Goal: Check status: Check status

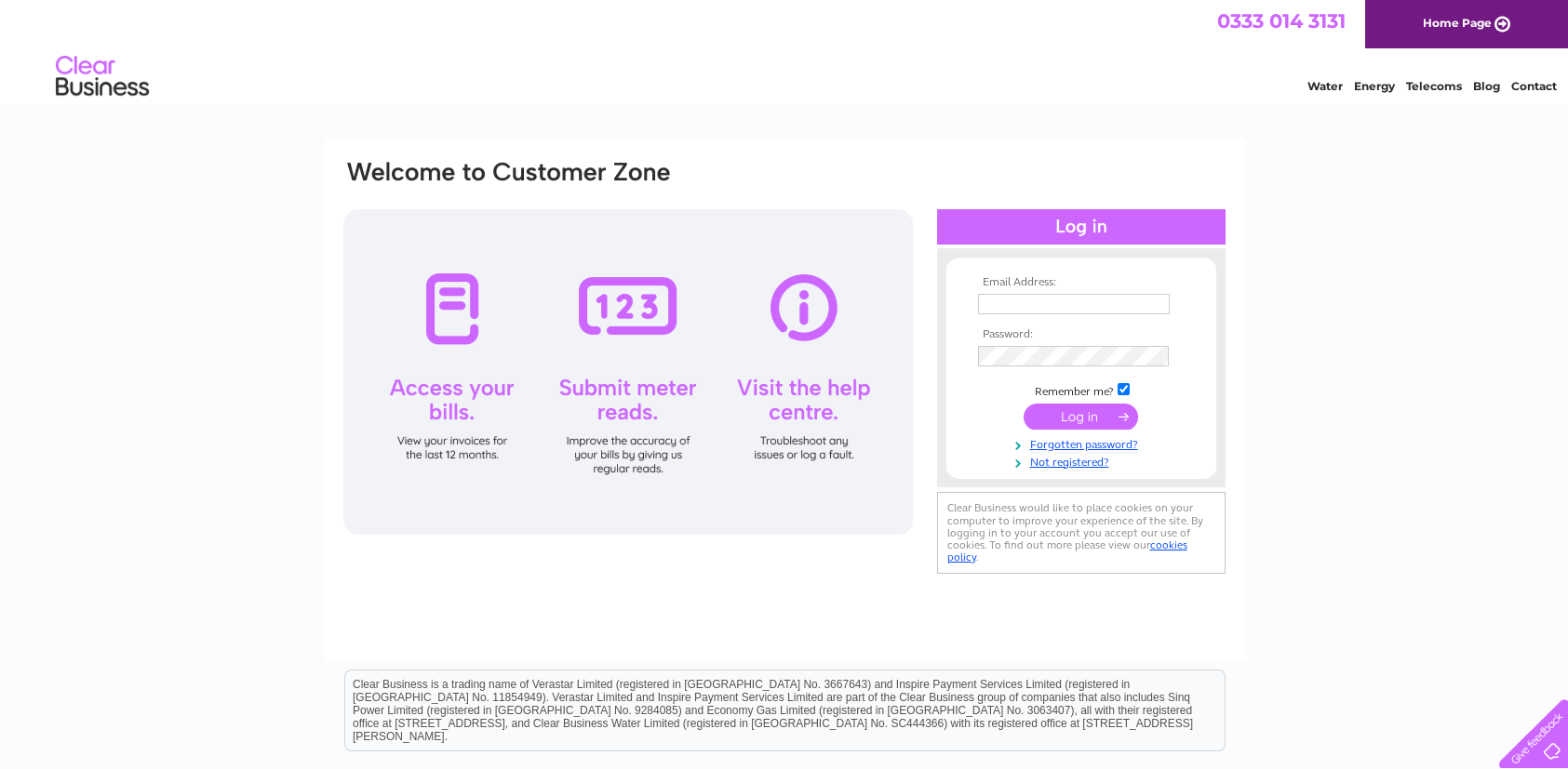
click at [1041, 295] on input "text" at bounding box center [1074, 305] width 192 height 21
type input "pat.mcmillan@ckdgalbraith.co.uk"
click at [1024, 404] on input "submit" at bounding box center [1081, 417] width 115 height 26
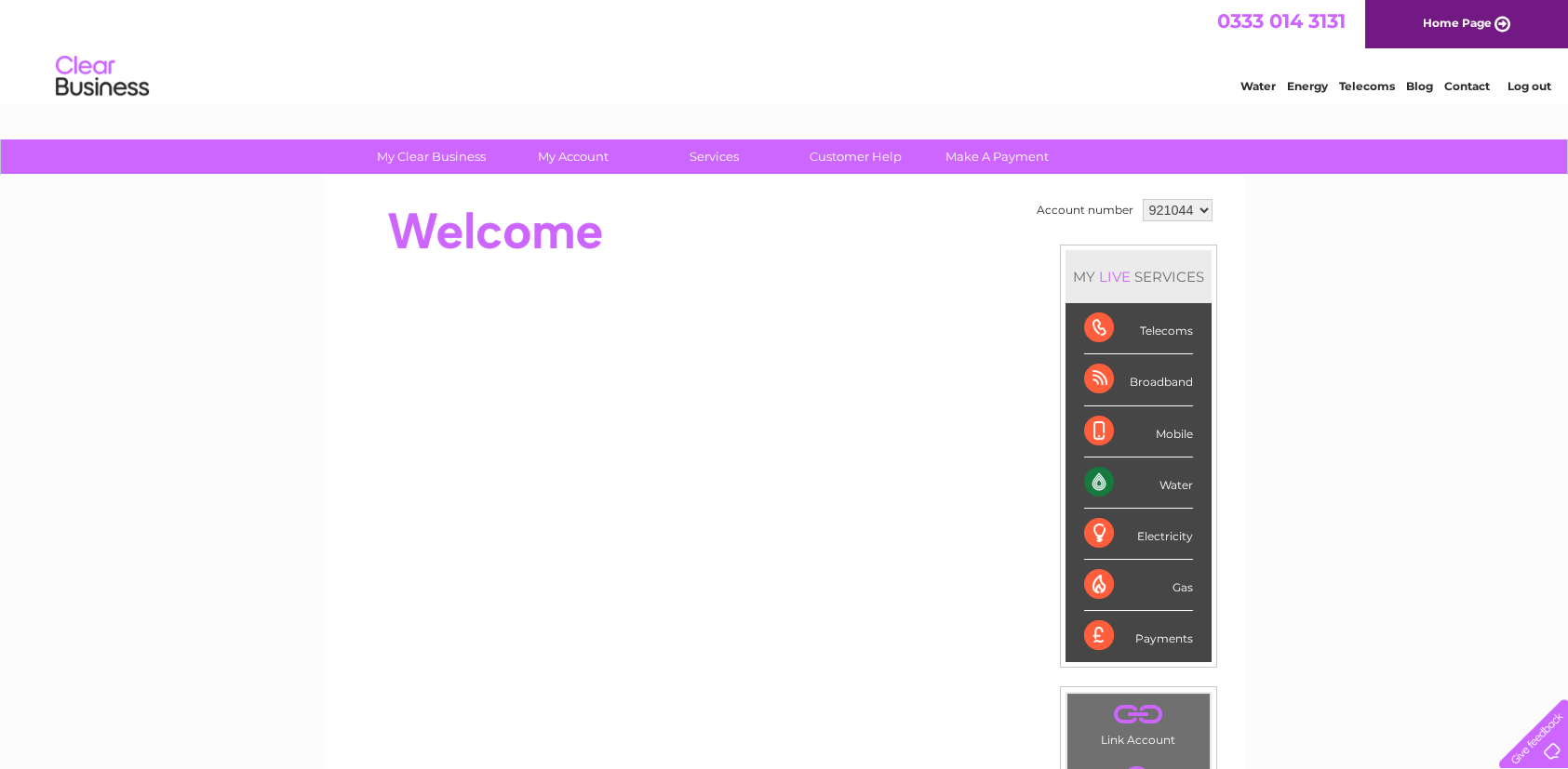
click at [1180, 481] on div "Water" at bounding box center [1138, 483] width 109 height 51
click at [1176, 481] on div "Water" at bounding box center [1138, 483] width 109 height 51
click at [1095, 478] on div "Water" at bounding box center [1138, 483] width 109 height 51
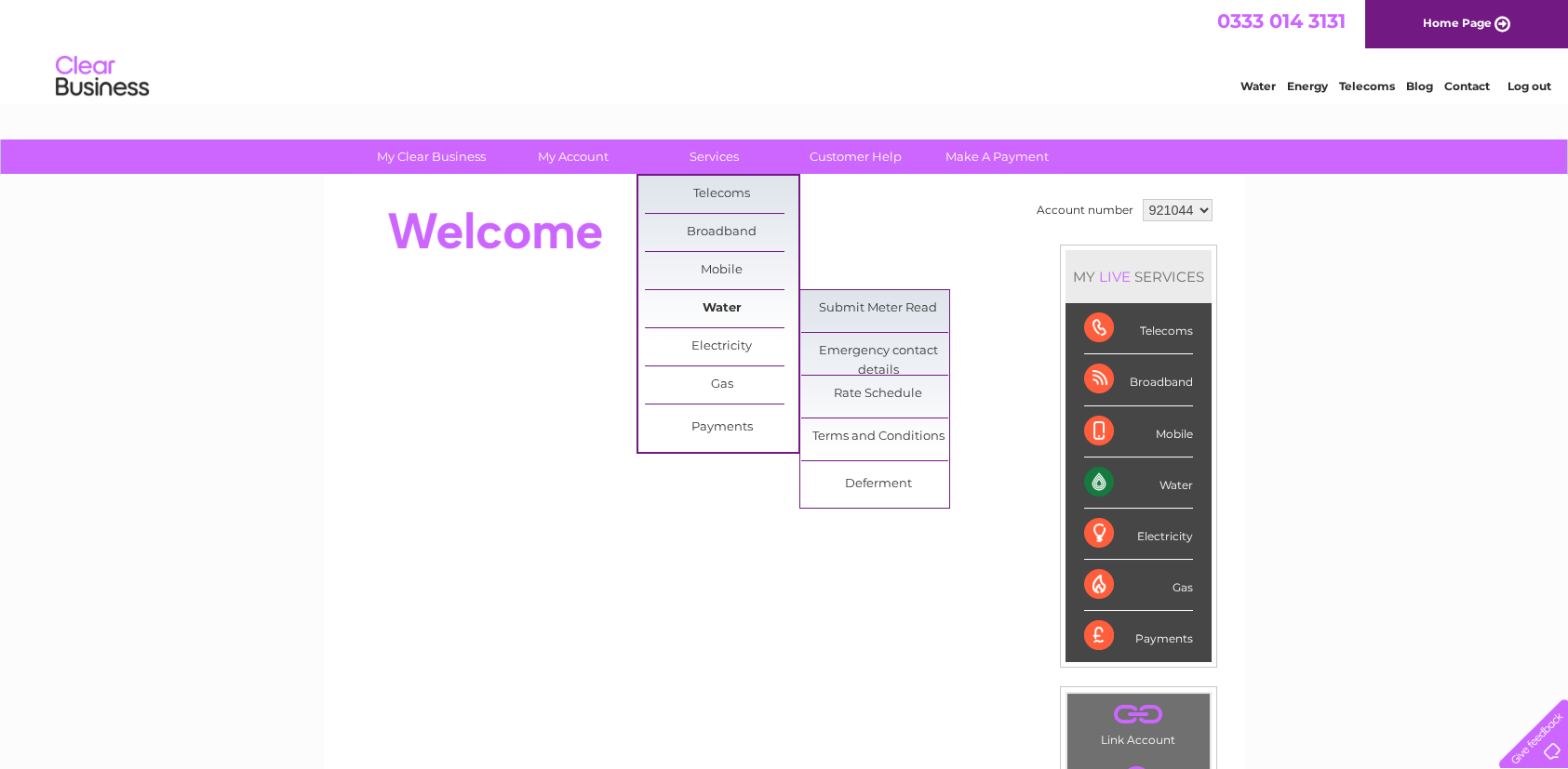
click at [702, 301] on link "Water" at bounding box center [722, 308] width 153 height 37
click at [724, 303] on link "Water" at bounding box center [722, 308] width 153 height 37
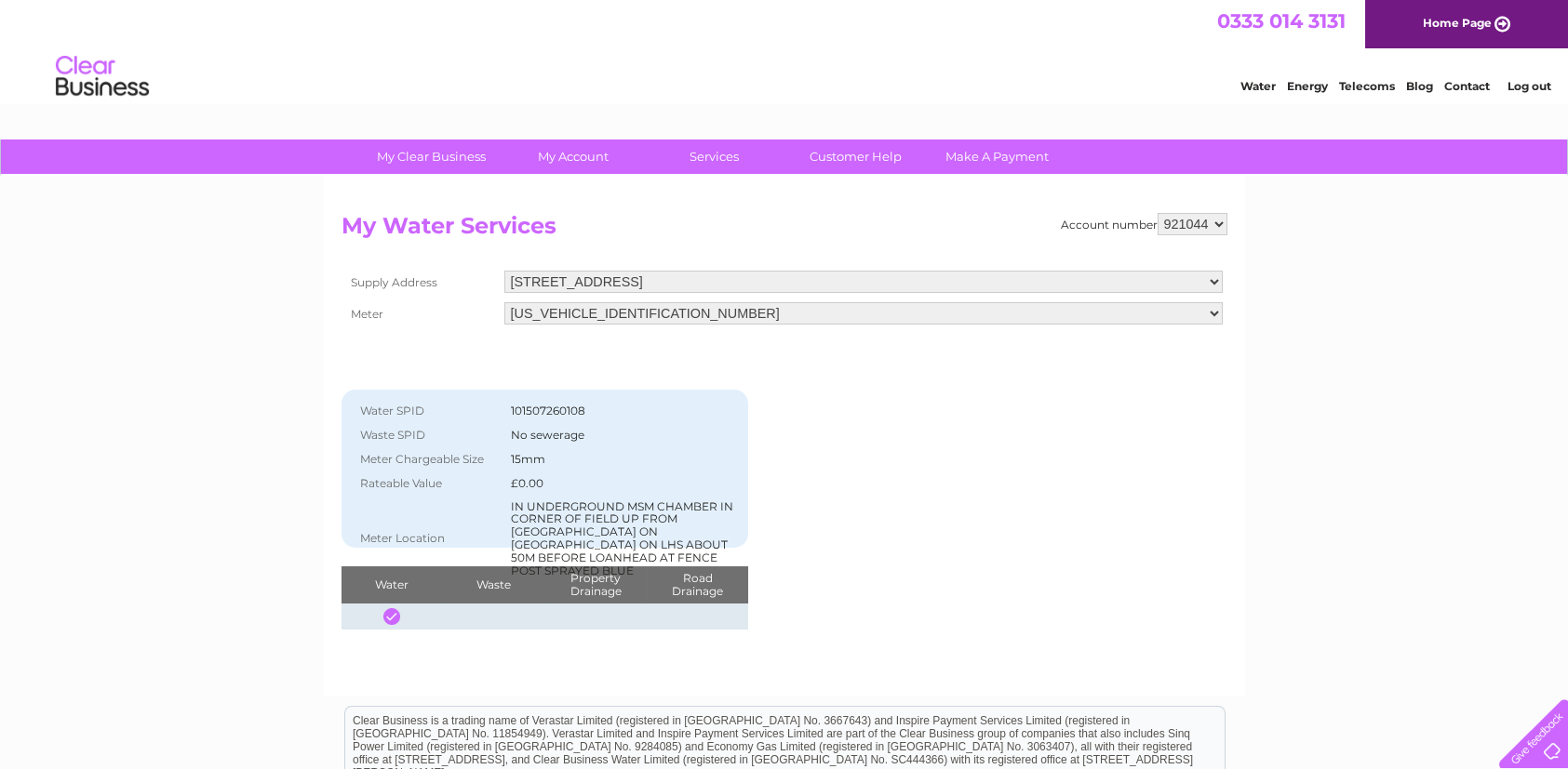
click at [1036, 494] on div "Account number 921044 My Water Services Supply Address [STREET_ADDRESS] Meter […" at bounding box center [784, 421] width 886 height 417
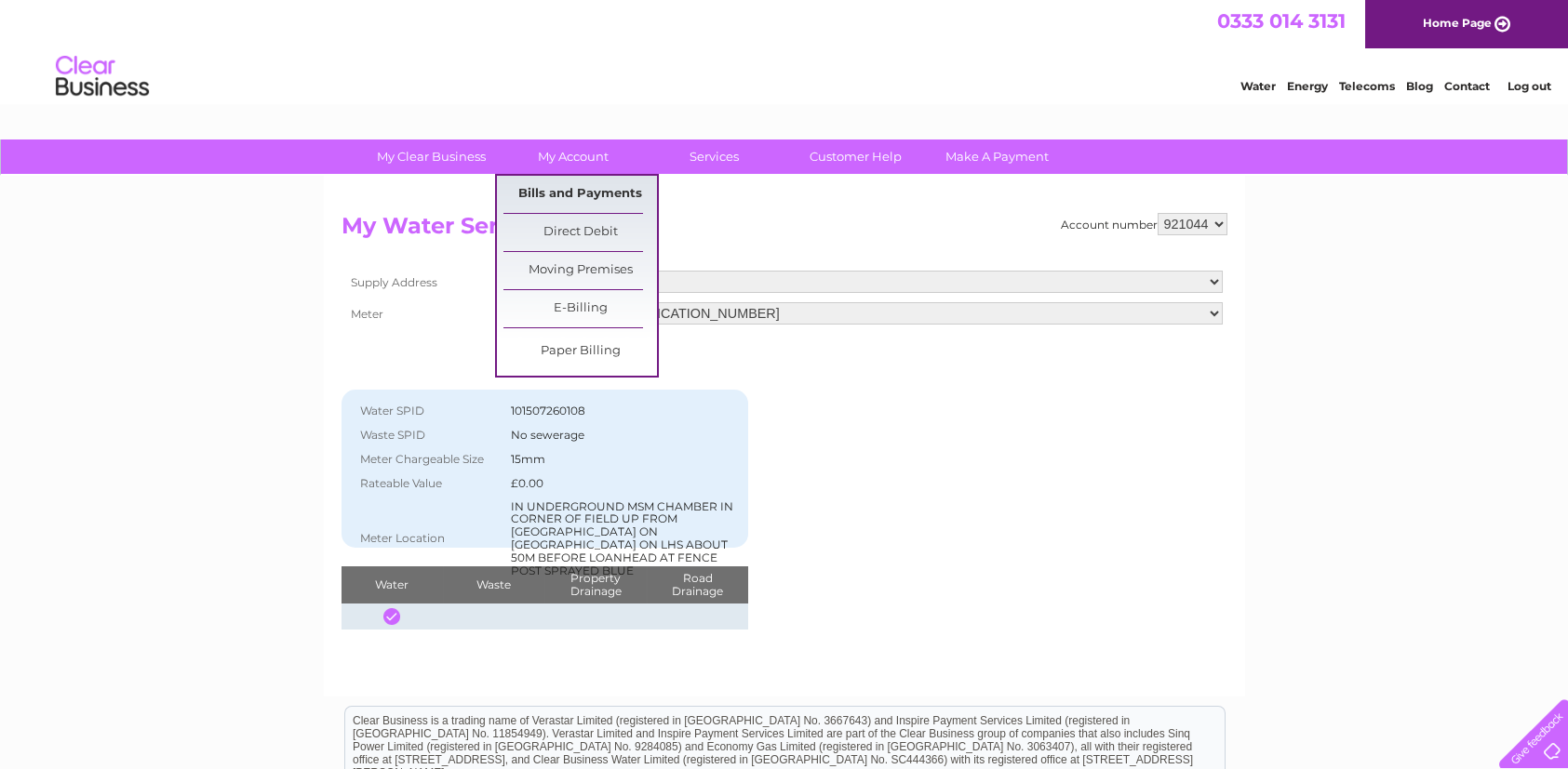
click at [588, 195] on link "Bills and Payments" at bounding box center [580, 194] width 153 height 37
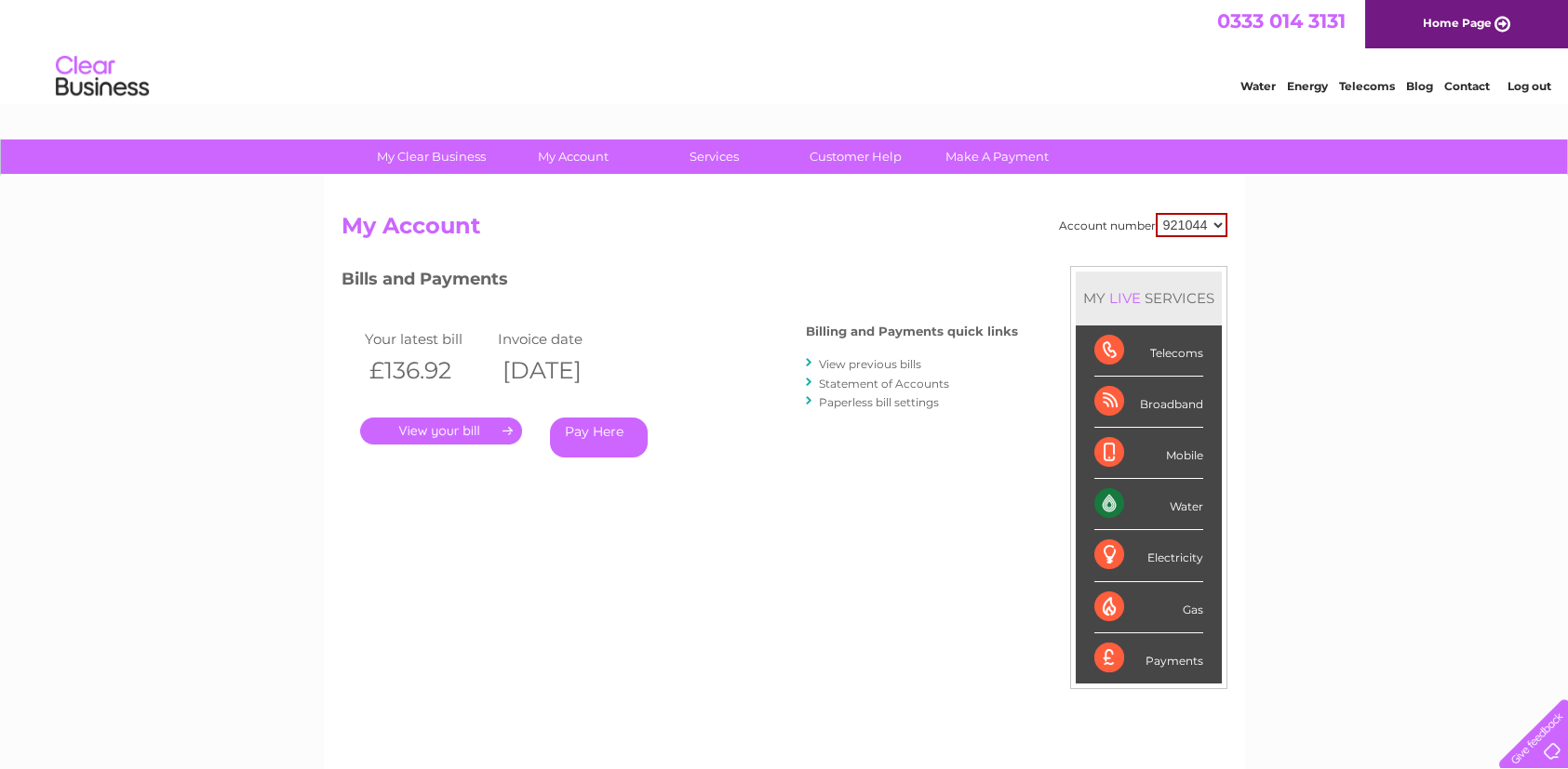
click at [479, 428] on link "." at bounding box center [441, 431] width 162 height 27
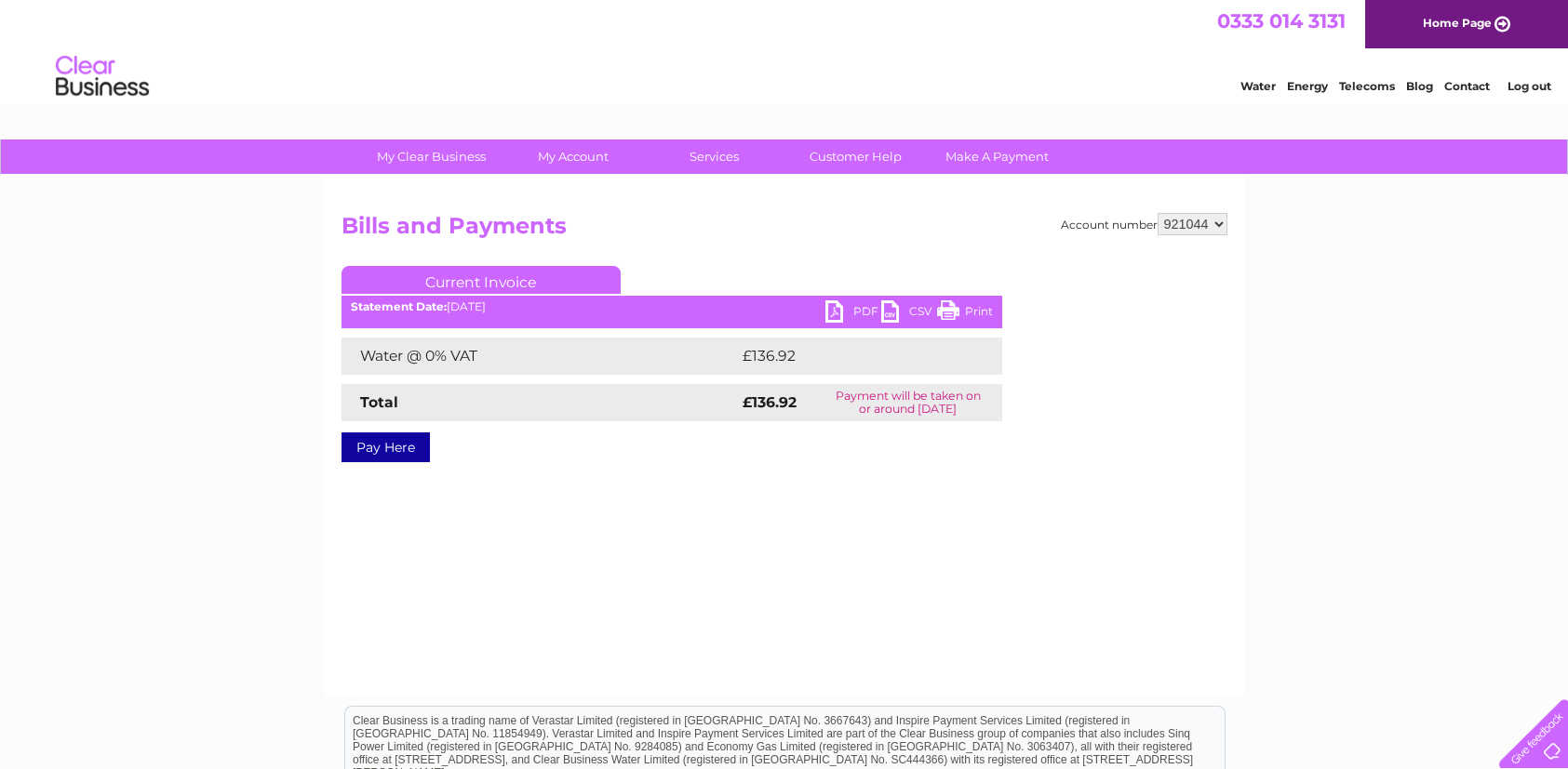
click at [828, 306] on link "PDF" at bounding box center [853, 314] width 56 height 27
